Goal: Transaction & Acquisition: Purchase product/service

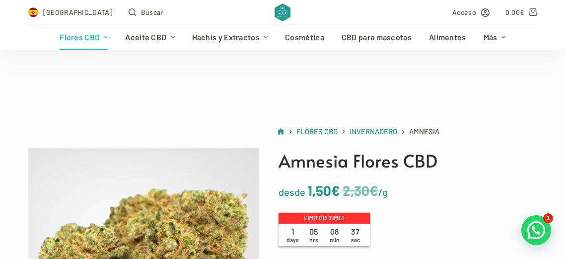
scroll to position [156, 0]
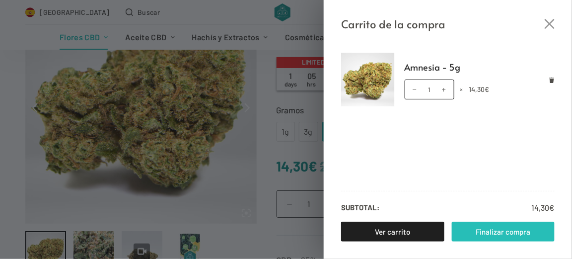
click at [496, 229] on link "Finalizar compra" at bounding box center [503, 232] width 103 height 20
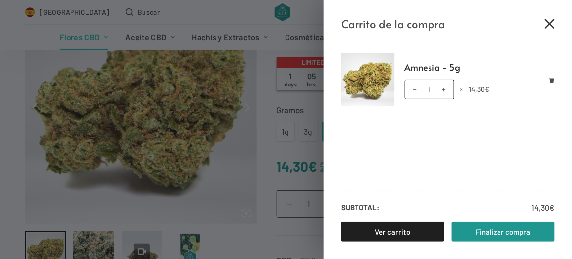
click at [551, 23] on icon "Cerrar el cajón del carrito" at bounding box center [550, 24] width 10 height 10
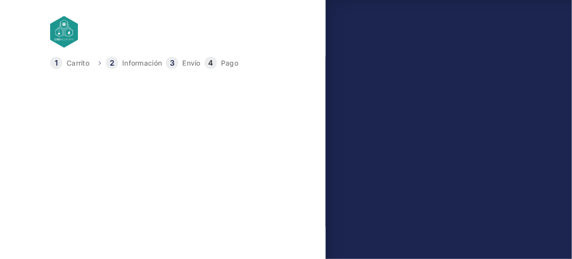
select select "B"
